Goal: Task Accomplishment & Management: Use online tool/utility

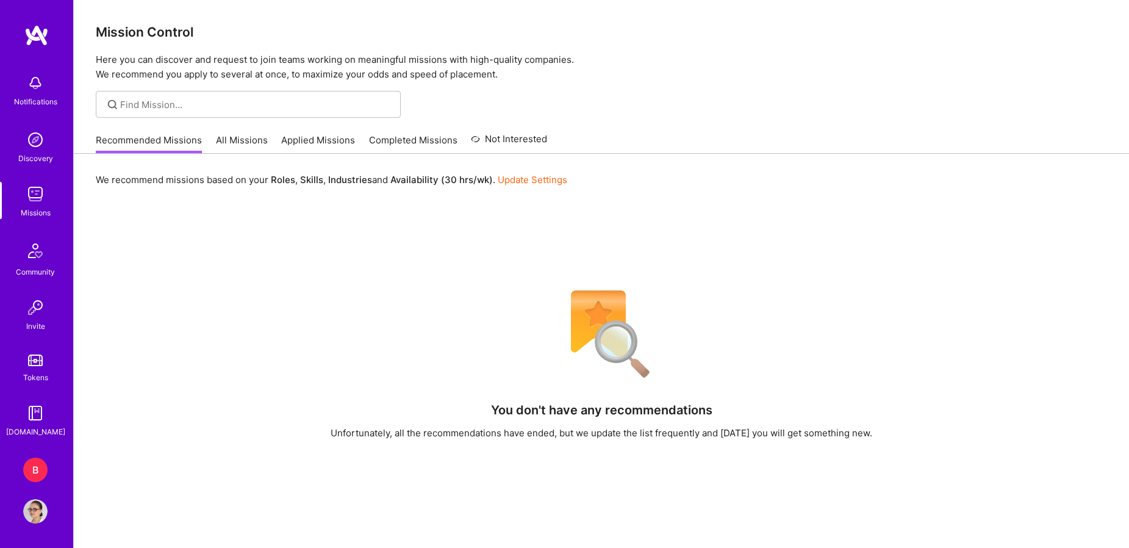
click at [32, 479] on div "B" at bounding box center [35, 469] width 24 height 24
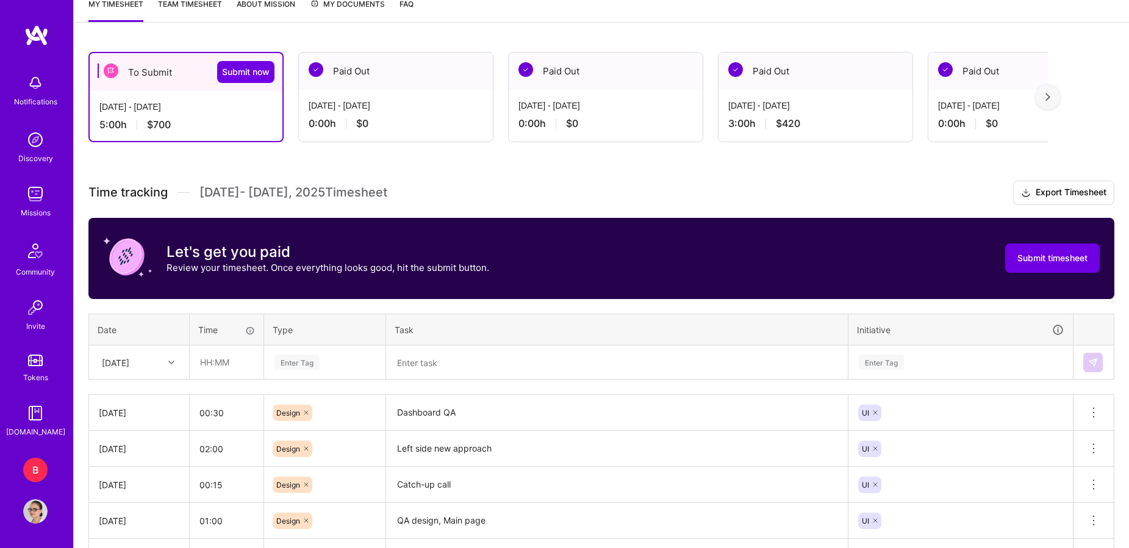
scroll to position [225, 0]
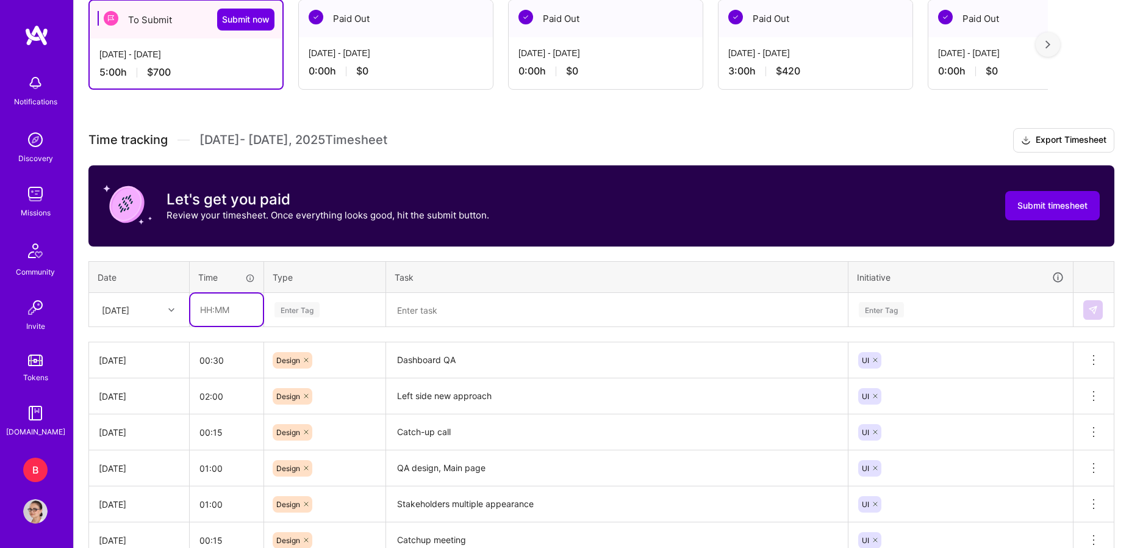
click at [238, 309] on input "text" at bounding box center [226, 309] width 73 height 32
click at [303, 298] on div "Enter Tag" at bounding box center [325, 310] width 120 height 32
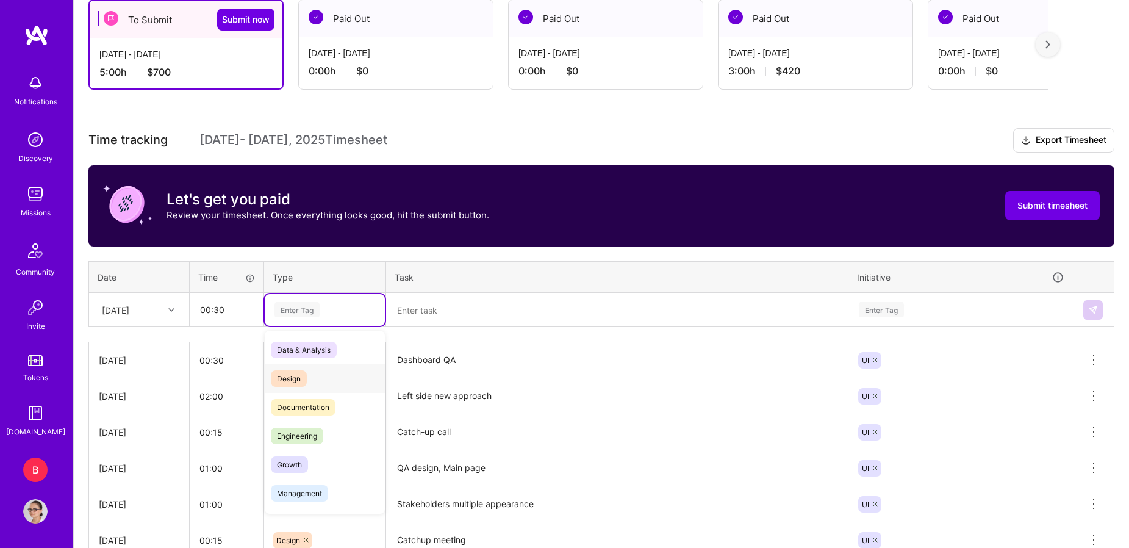
click at [293, 381] on span "Design" at bounding box center [289, 378] width 36 height 16
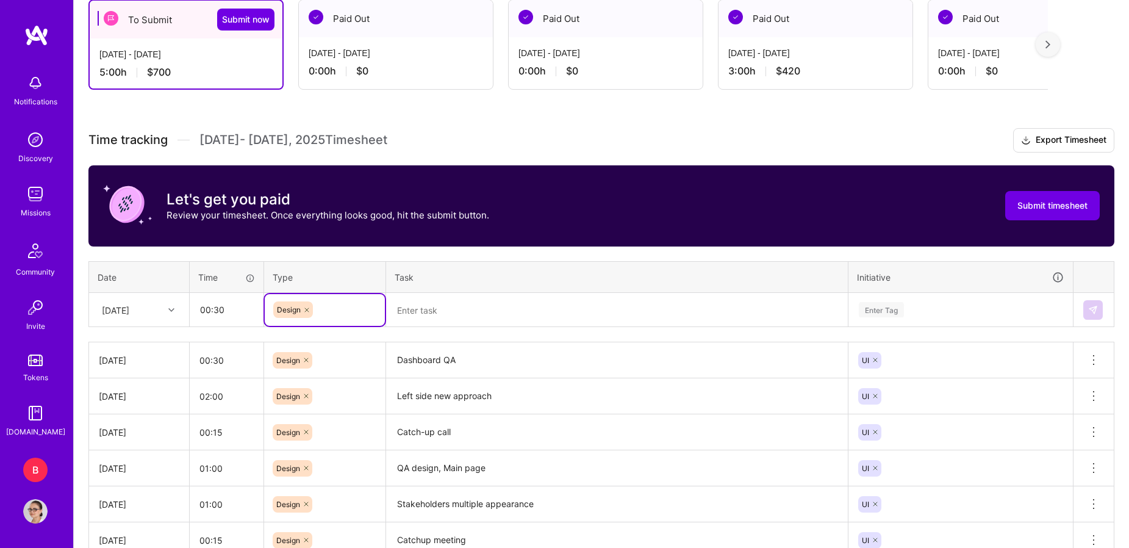
click at [446, 313] on textarea at bounding box center [616, 310] width 459 height 32
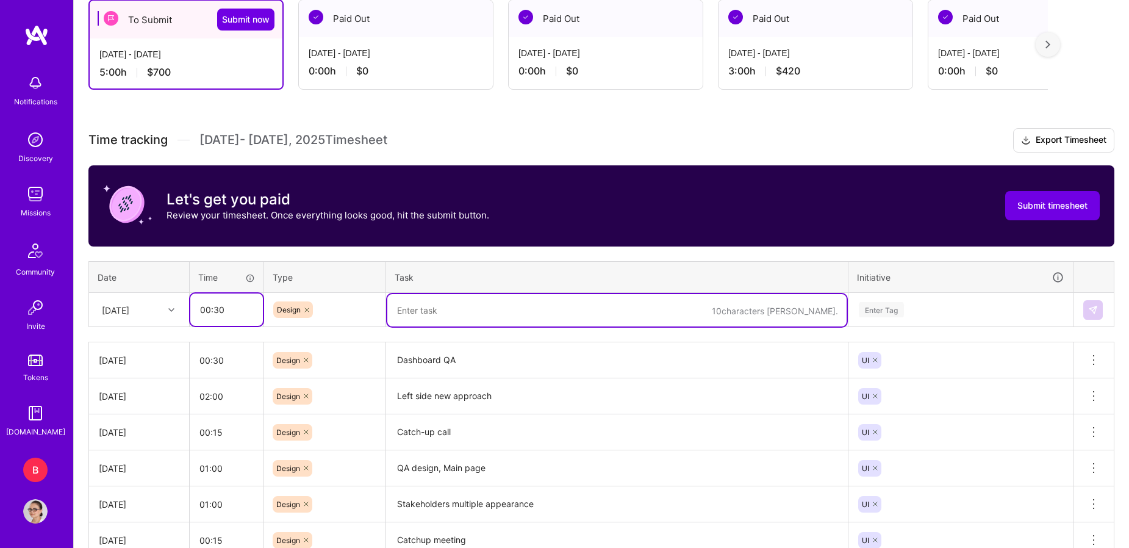
click at [233, 311] on input "00:30" at bounding box center [226, 309] width 73 height 32
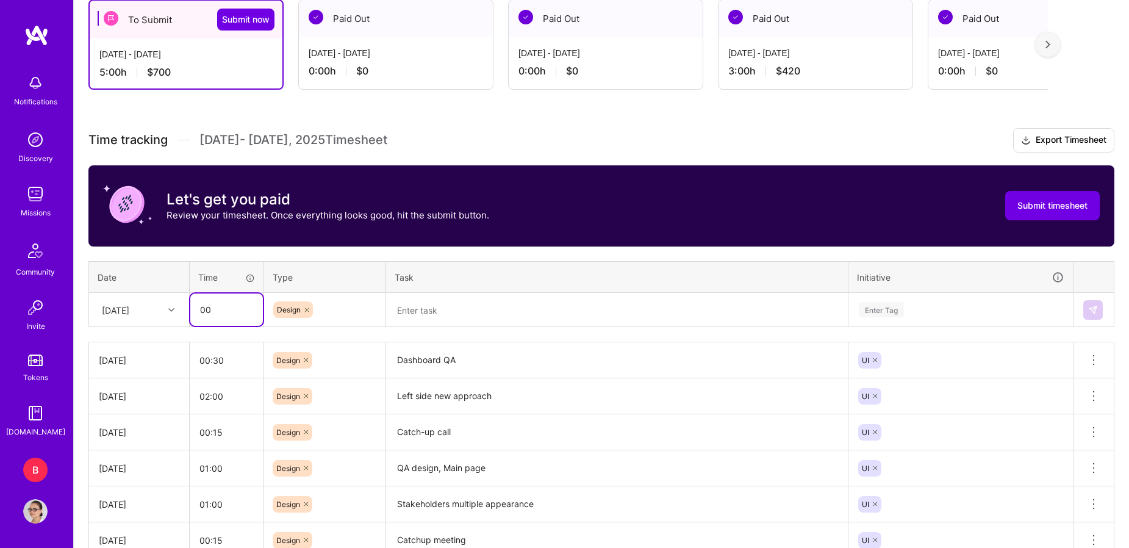
type input "0"
click at [507, 120] on div "To Submit Submit now [DATE] - [DATE] 5:00 h $700 Paid Out [DATE] - [DATE] 0:00 …" at bounding box center [601, 318] width 1055 height 666
